Goal: Transaction & Acquisition: Purchase product/service

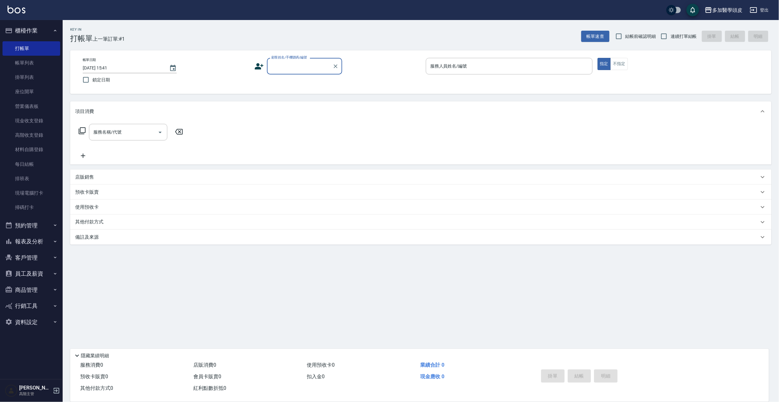
click at [294, 80] on body "多加醫學頭皮 登出 櫃檯作業 打帳單 帳單列表 掛單列表 座位開單 營業儀表板 現金收支登錄 高階收支登錄 材料自購登錄 每日結帳 排班表 現場電腦打卡 掃碼…" at bounding box center [389, 201] width 779 height 402
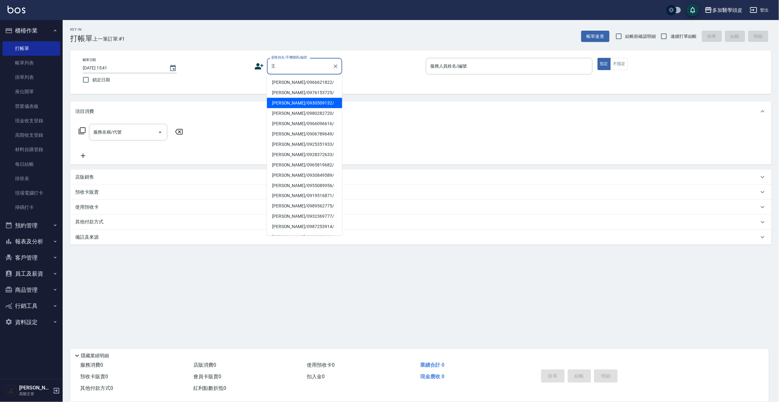
drag, startPoint x: 287, startPoint y: 103, endPoint x: 297, endPoint y: 99, distance: 10.4
click at [288, 103] on li "[PERSON_NAME]/0930509132/" at bounding box center [304, 103] width 75 height 10
type input "[PERSON_NAME]/0930509132/"
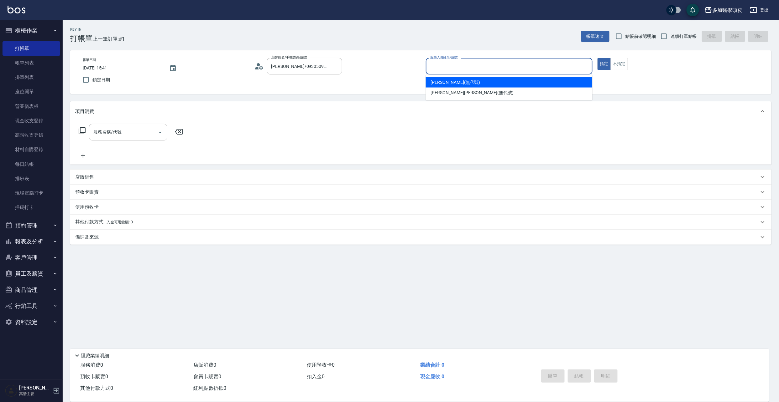
click at [446, 64] on input "服務人員姓名/編號" at bounding box center [508, 66] width 161 height 11
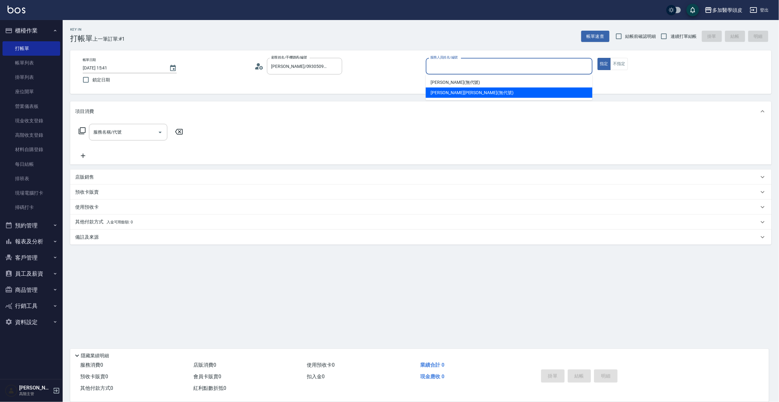
click at [440, 90] on span "[PERSON_NAME]Uni (無代號)" at bounding box center [472, 93] width 83 height 7
type input "[PERSON_NAME]Uni(無代號)"
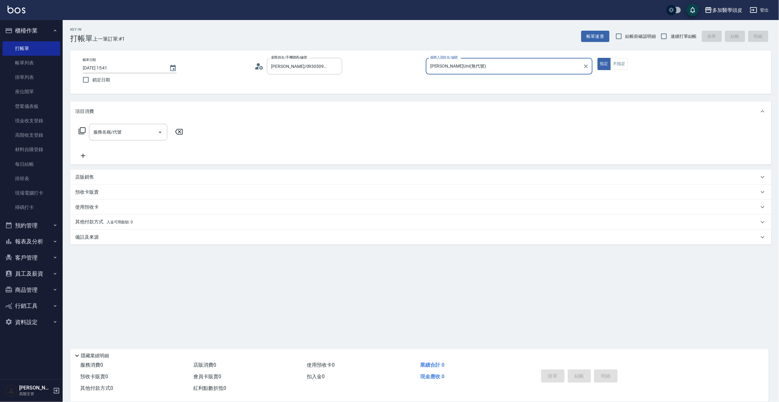
click at [103, 135] on input "服務名稱/代號" at bounding box center [123, 132] width 63 height 11
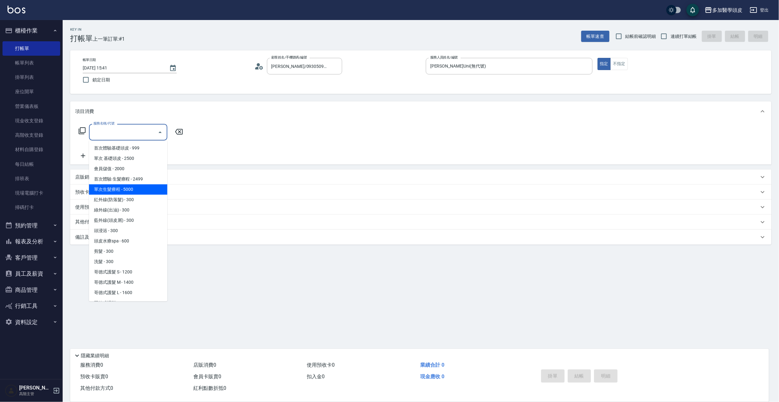
click at [148, 192] on span "單次生髮療程 - 5000" at bounding box center [128, 189] width 78 height 10
type input "單次生髮療程(B002)"
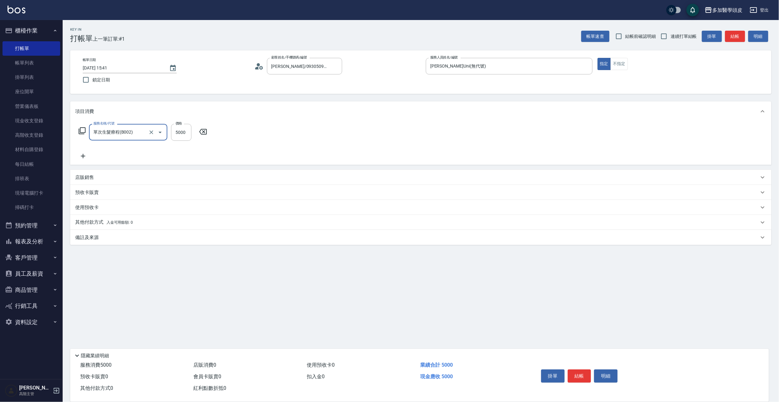
click at [93, 226] on p "其他付款方式 入金可用餘額: 0" at bounding box center [104, 222] width 58 height 7
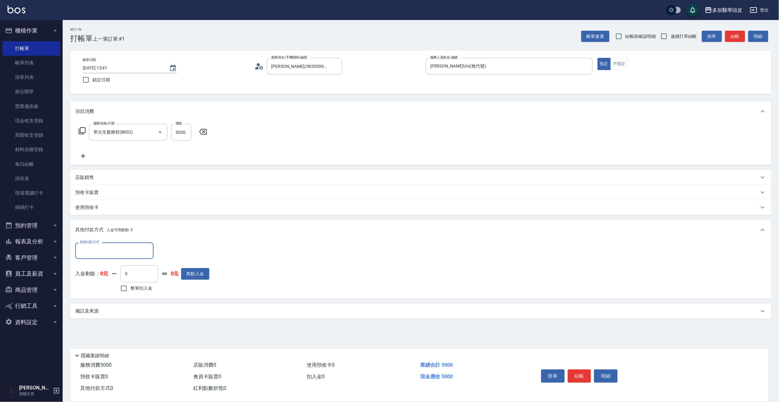
click at [99, 253] on input "其他付款方式" at bounding box center [114, 251] width 73 height 11
click at [103, 264] on span "信用卡" at bounding box center [114, 267] width 78 height 10
type input "信用卡"
drag, startPoint x: 171, startPoint y: 250, endPoint x: 125, endPoint y: 251, distance: 46.1
click at [125, 251] on div "其他付款方式 信用卡 其他付款方式 信用卡金額 0 信用卡金額" at bounding box center [142, 251] width 134 height 17
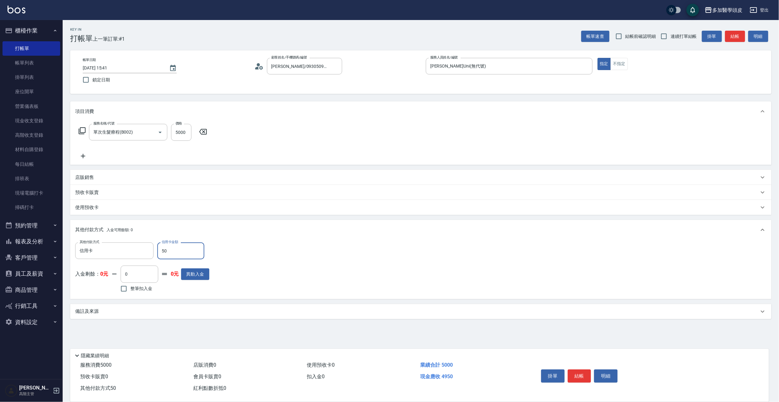
type input "5000"
click at [576, 376] on button "結帳" at bounding box center [579, 376] width 23 height 13
